Goal: Information Seeking & Learning: Learn about a topic

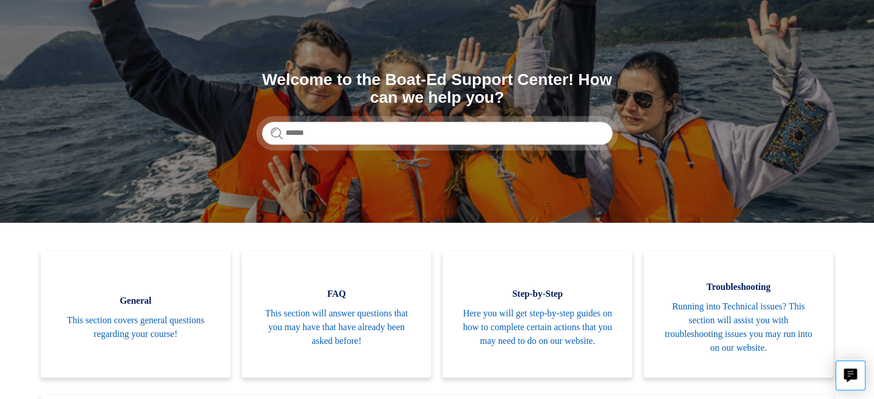
scroll to position [115, 0]
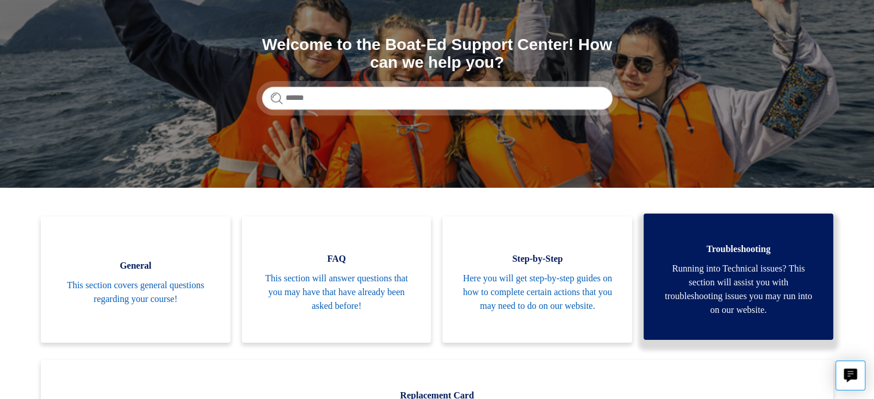
click at [745, 267] on span "Running into Technical issues? This section will assist you with troubleshootin…" at bounding box center [738, 289] width 155 height 55
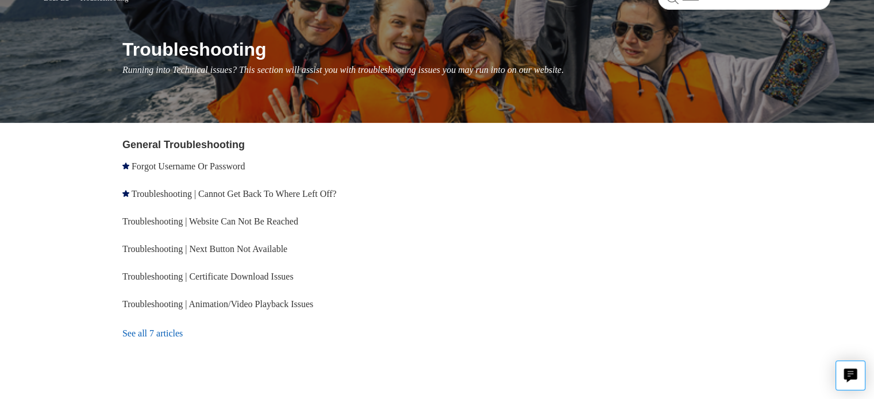
scroll to position [153, 0]
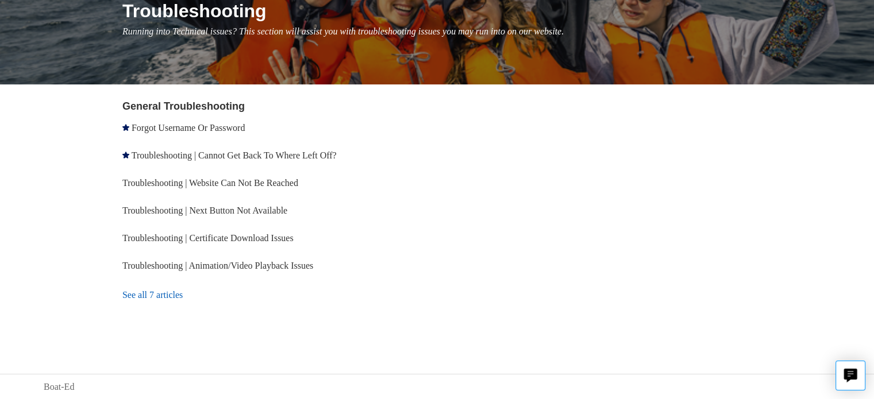
click at [167, 295] on link "See all 7 articles" at bounding box center [281, 295] width 318 height 31
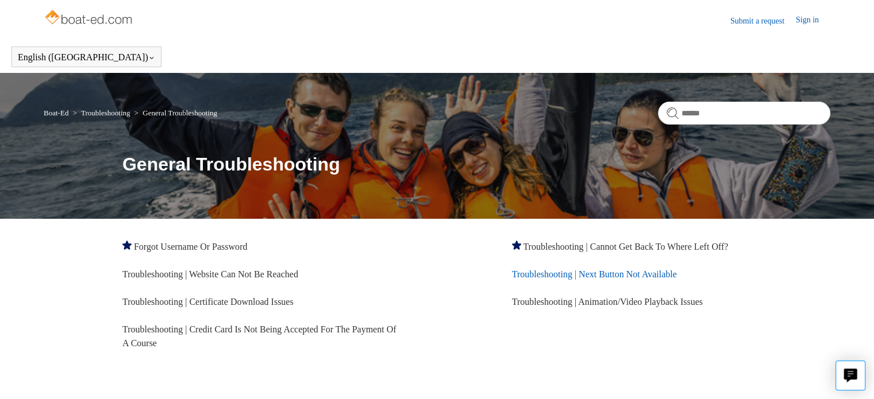
scroll to position [29, 0]
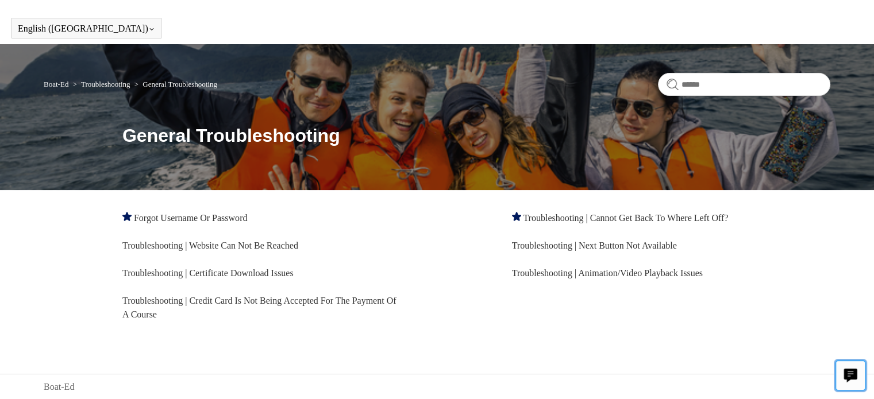
click at [848, 374] on icon "Live chat" at bounding box center [851, 376] width 14 height 14
